Goal: Transaction & Acquisition: Subscribe to service/newsletter

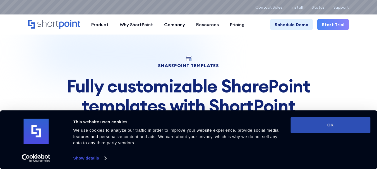
click at [338, 129] on button "OK" at bounding box center [330, 125] width 80 height 16
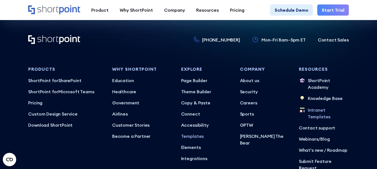
scroll to position [3445, 0]
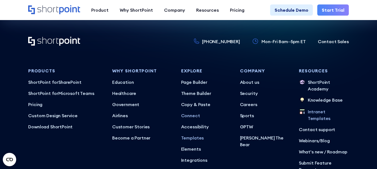
click at [192, 112] on p "Connect" at bounding box center [206, 115] width 50 height 7
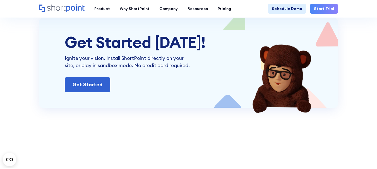
scroll to position [2251, 0]
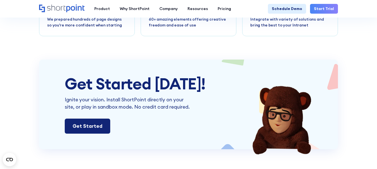
click at [93, 134] on link "Get Started" at bounding box center [87, 126] width 45 height 15
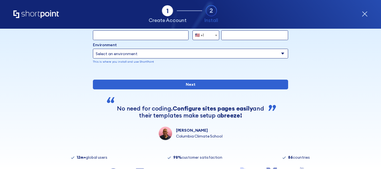
scroll to position [28, 0]
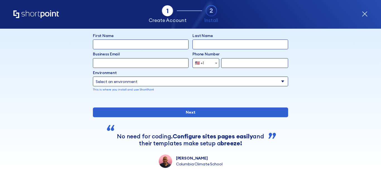
click at [156, 47] on input "First Name" at bounding box center [141, 45] width 96 height 10
paste input "Margaret B"
type input "Margaret B"
click at [212, 42] on input "Last Name" at bounding box center [240, 45] width 96 height 10
paste input "Bonds"
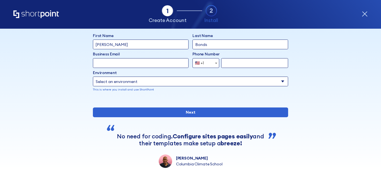
type input "Bonds"
click at [134, 66] on input "Business Email" at bounding box center [141, 63] width 96 height 10
paste input "MargaretBBonds@rhyta.com"
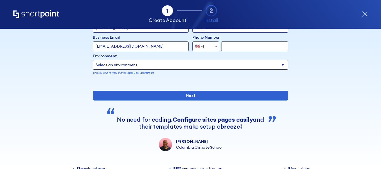
scroll to position [56, 0]
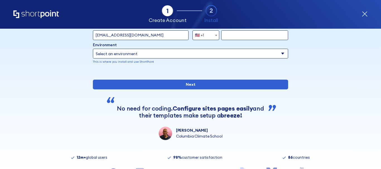
type input "MargaretBBonds@rhyta.com"
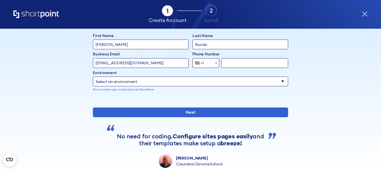
click at [234, 65] on input "form" at bounding box center [254, 63] width 67 height 10
paste input "309-600-3168"
type input "309-600-3168"
click at [205, 81] on select "Select an environment Microsoft 365 SharePoint Online SharePoint Subscription E…" at bounding box center [190, 82] width 195 height 10
select select "SharePoint Online"
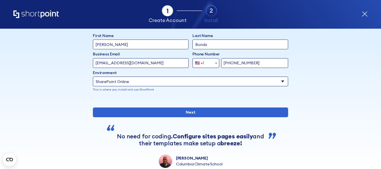
click at [93, 77] on select "Select an environment Microsoft 365 SharePoint Online SharePoint Subscription E…" at bounding box center [190, 82] width 195 height 10
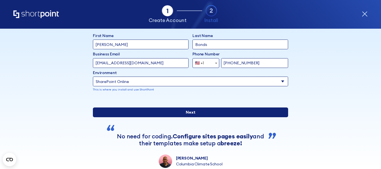
click at [198, 117] on input "Next" at bounding box center [190, 113] width 195 height 10
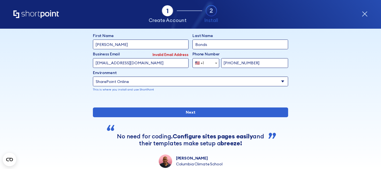
click at [136, 62] on input "MargaretBBonds@rhyta.com" at bounding box center [141, 63] width 96 height 10
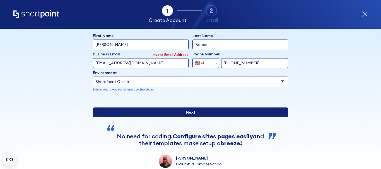
type input "MargaretBBonds@th.com"
click at [188, 117] on input "Next" at bounding box center [190, 113] width 195 height 10
